Goal: Transaction & Acquisition: Purchase product/service

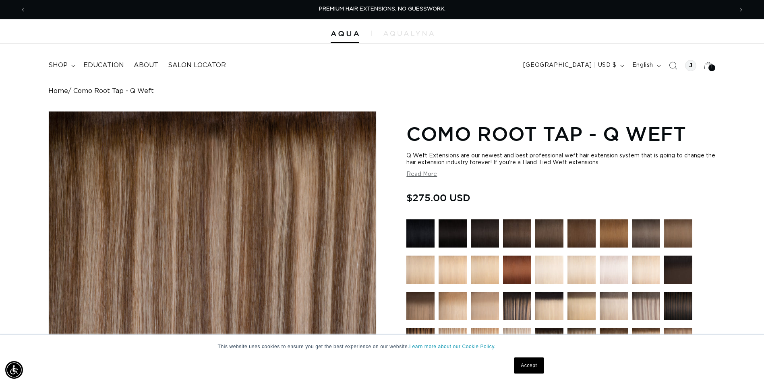
click at [559, 271] on img at bounding box center [549, 270] width 28 height 28
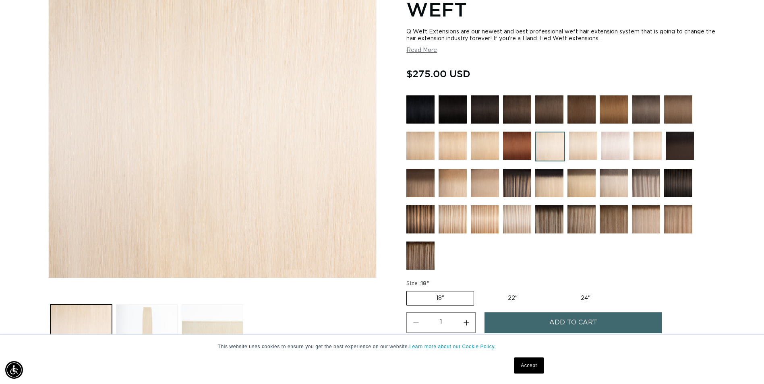
scroll to position [161, 0]
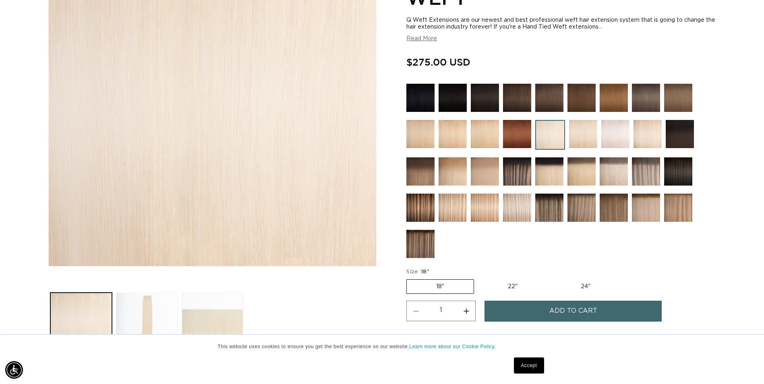
click at [585, 134] on img at bounding box center [583, 134] width 28 height 28
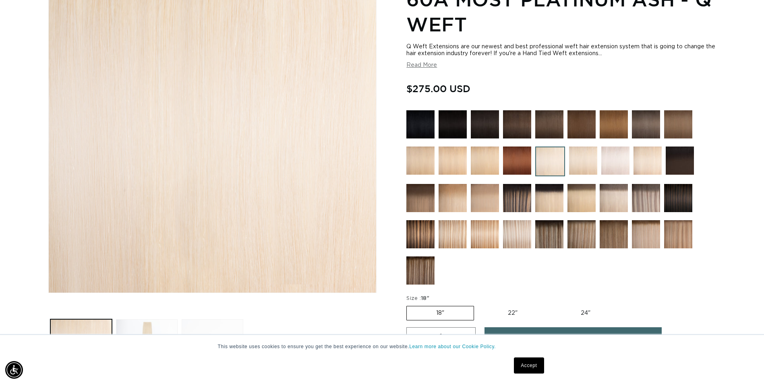
scroll to position [86, 0]
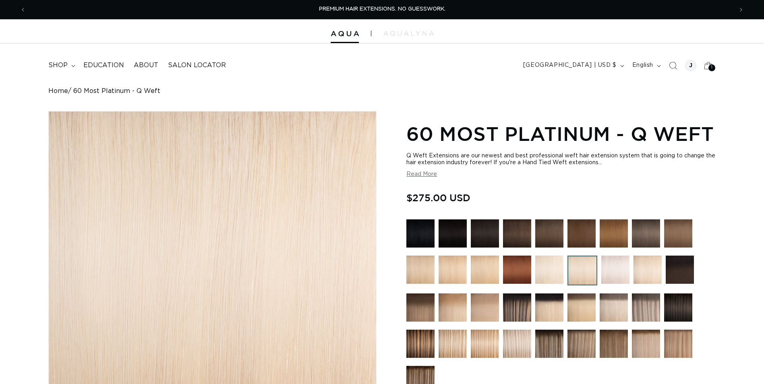
click at [618, 270] on img at bounding box center [615, 270] width 28 height 28
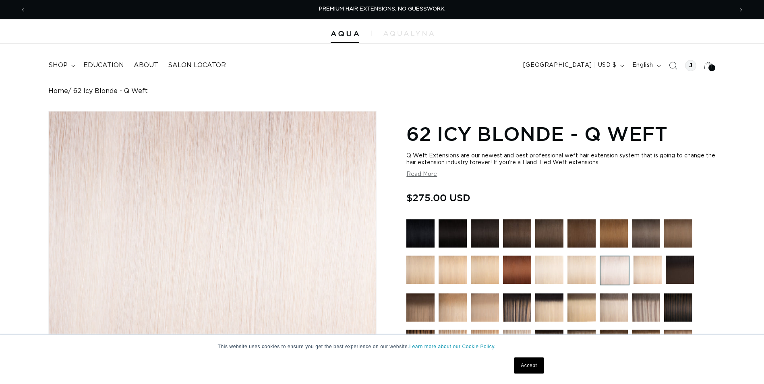
click at [550, 272] on img at bounding box center [549, 270] width 28 height 28
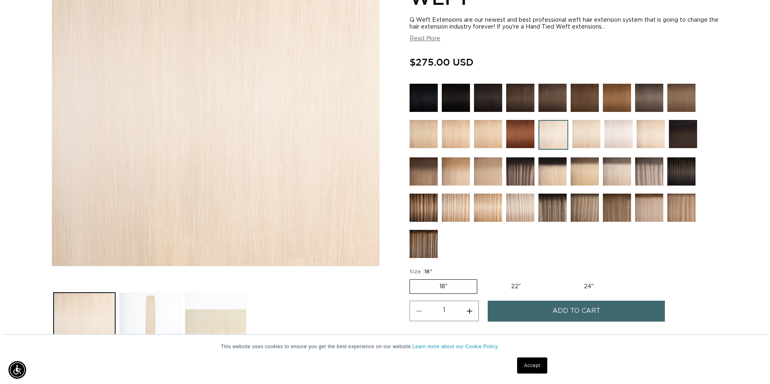
scroll to position [0, 1414]
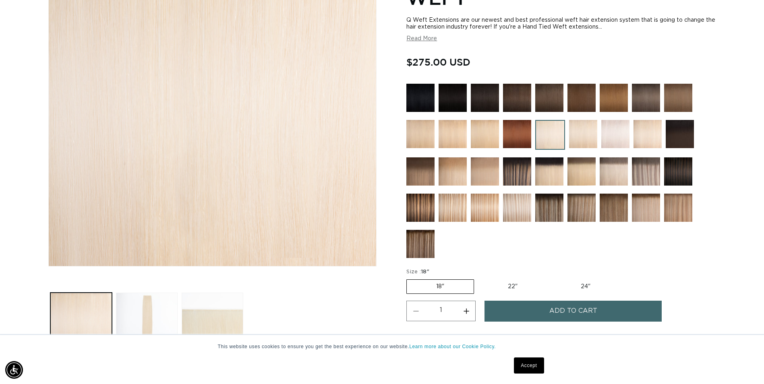
click at [468, 308] on button "Increase quantity for 60A Most Platinum Ash - Q Weft" at bounding box center [466, 311] width 18 height 21
type input "2"
click at [502, 311] on button "Add to cart" at bounding box center [573, 311] width 177 height 21
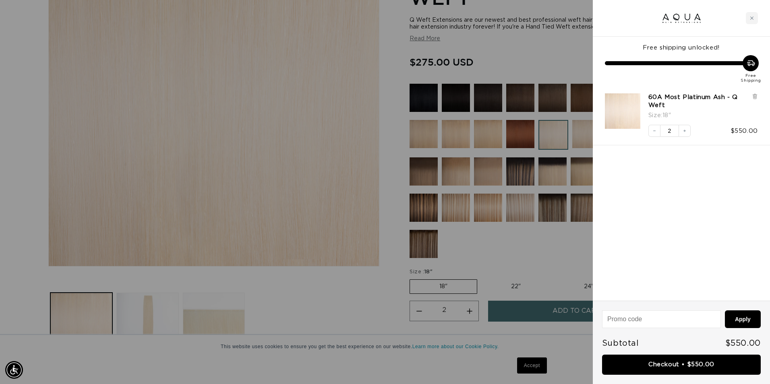
scroll to position [0, 713]
click at [620, 367] on link "Checkout • $550.00" at bounding box center [681, 365] width 159 height 21
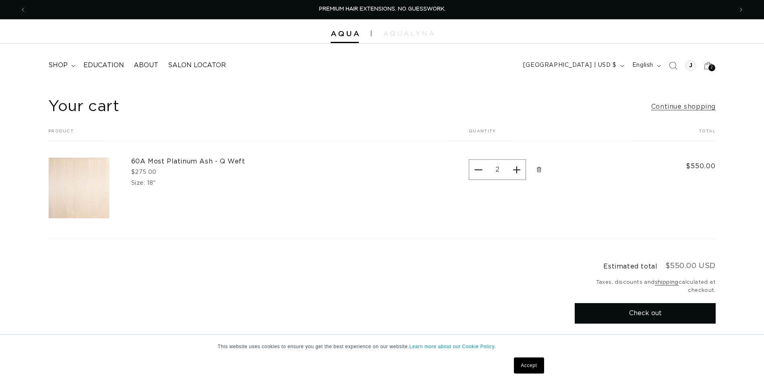
click at [597, 294] on small "Taxes, discounts and shipping calculated at checkout." at bounding box center [645, 287] width 141 height 16
drag, startPoint x: 596, startPoint y: 316, endPoint x: 588, endPoint y: 313, distance: 7.9
click at [588, 311] on button "Check out" at bounding box center [645, 313] width 141 height 21
click at [529, 168] on div "Quantity Decrease quantity for 60A Most Platinum Ash - Q Weft 2 Increase quanti…" at bounding box center [550, 169] width 162 height 25
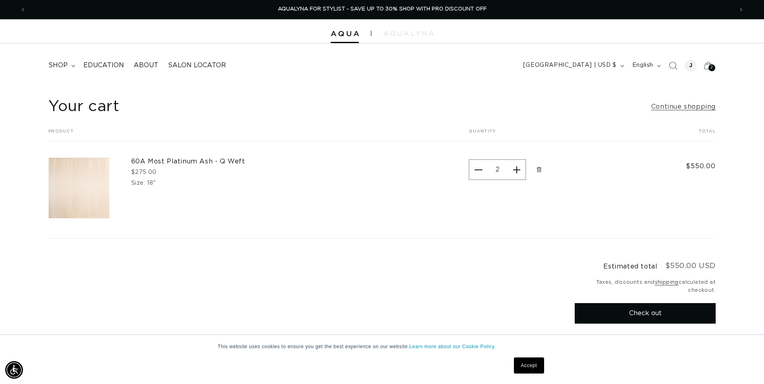
click at [537, 172] on icon "Remove 60A Most Platinum Ash - Q Weft - 18&quot;" at bounding box center [539, 170] width 6 height 6
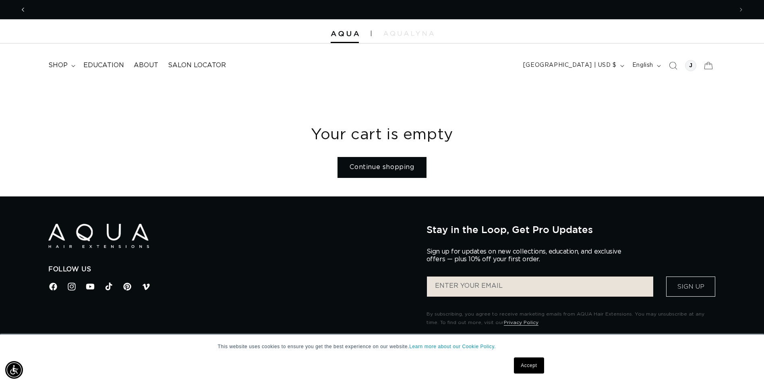
scroll to position [0, 0]
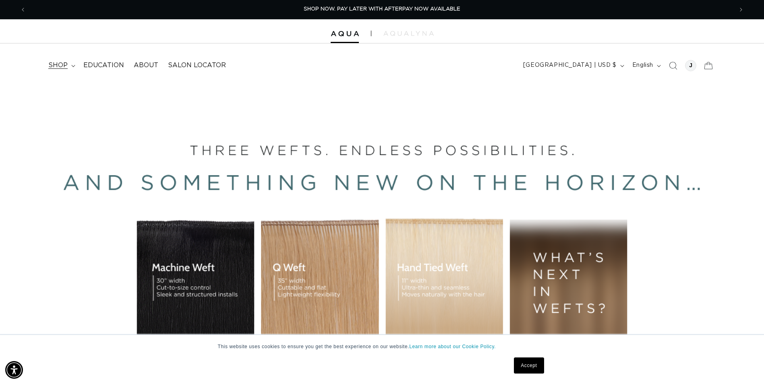
click at [63, 72] on summary "shop" at bounding box center [61, 65] width 35 height 18
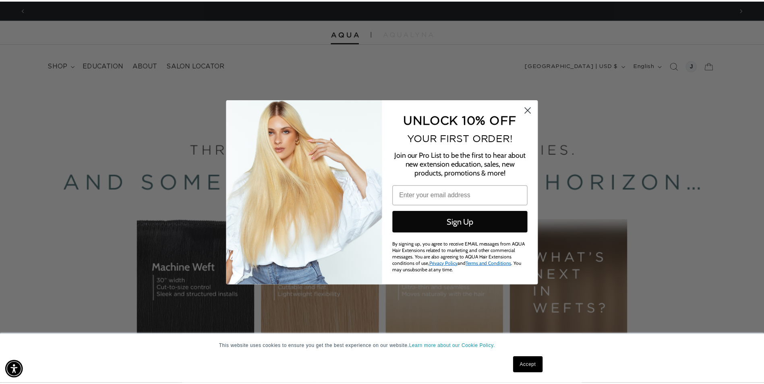
scroll to position [0, 1426]
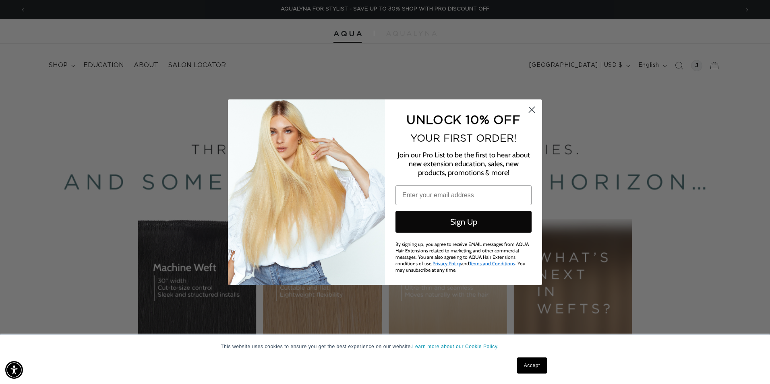
click at [535, 113] on circle "Close dialog" at bounding box center [531, 109] width 13 height 13
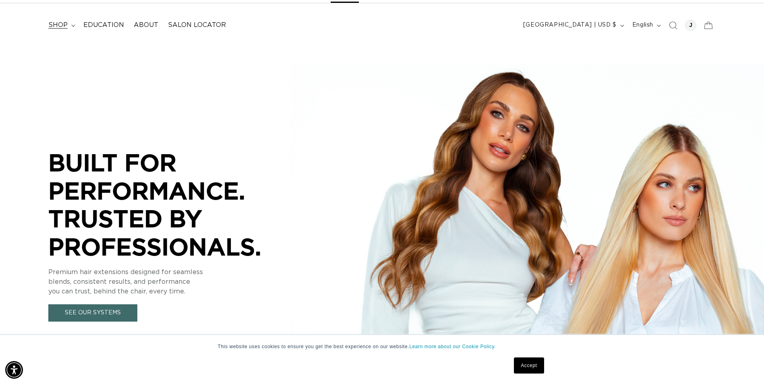
scroll to position [0, 707]
click at [64, 26] on span "shop" at bounding box center [57, 25] width 19 height 8
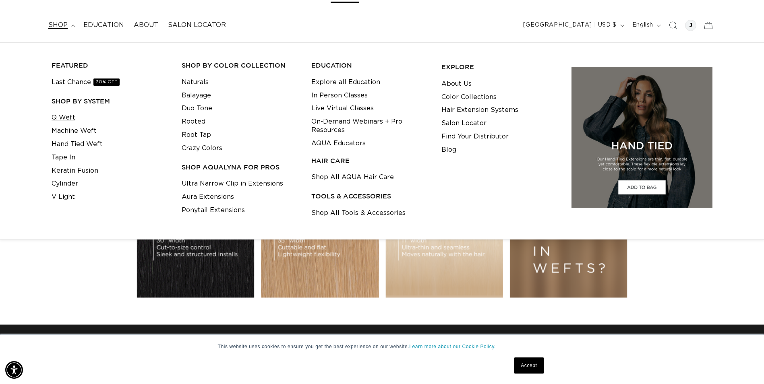
click at [66, 114] on link "Q Weft" at bounding box center [64, 117] width 24 height 13
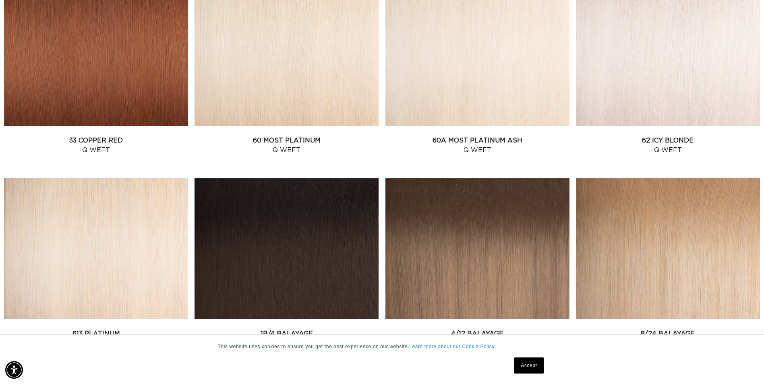
scroll to position [926, 0]
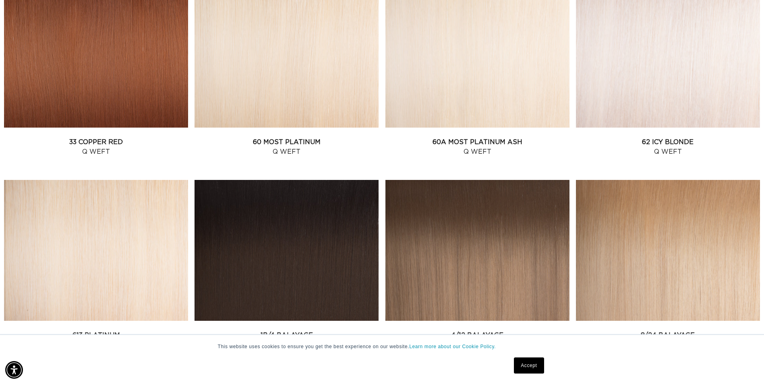
click at [669, 152] on link "62 Icy Blonde Q Weft" at bounding box center [668, 146] width 184 height 19
drag, startPoint x: 663, startPoint y: 143, endPoint x: 667, endPoint y: 140, distance: 4.3
click at [664, 142] on link "62 Icy Blonde Q Weft" at bounding box center [668, 146] width 184 height 19
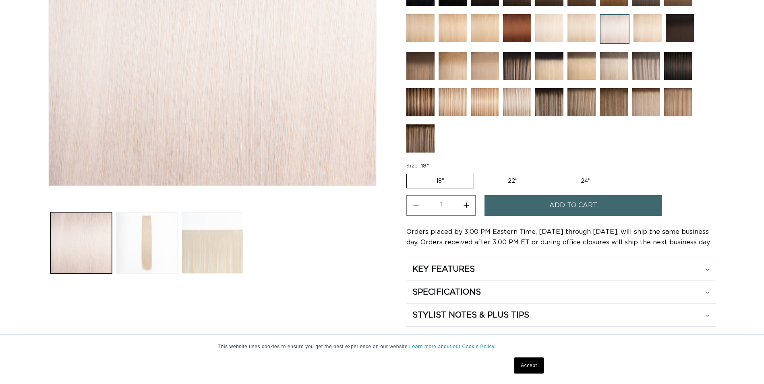
click at [455, 200] on input "1" at bounding box center [441, 204] width 32 height 19
